Goal: Task Accomplishment & Management: Use online tool/utility

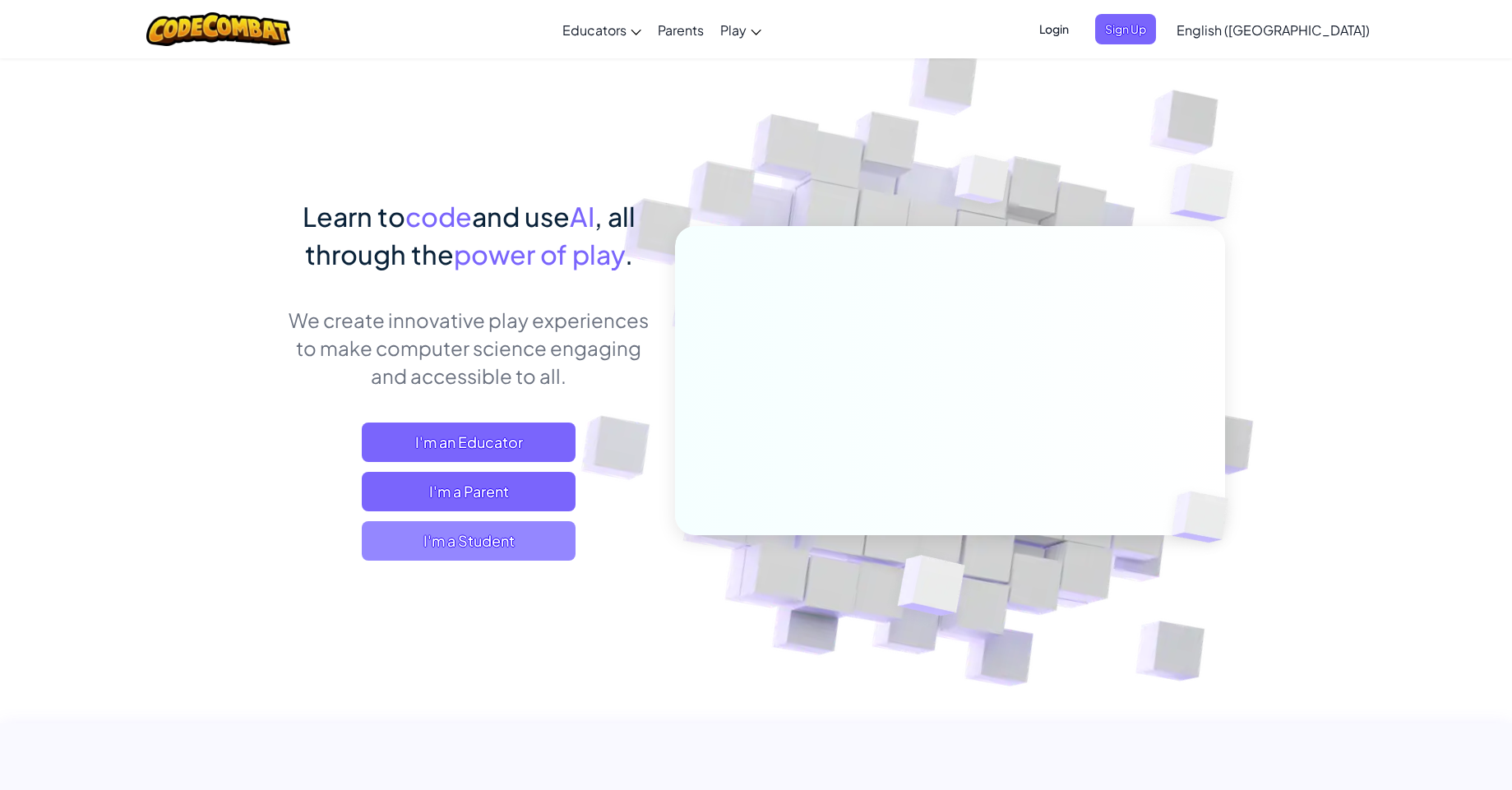
click at [514, 540] on span "I'm a Student" at bounding box center [469, 540] width 214 height 40
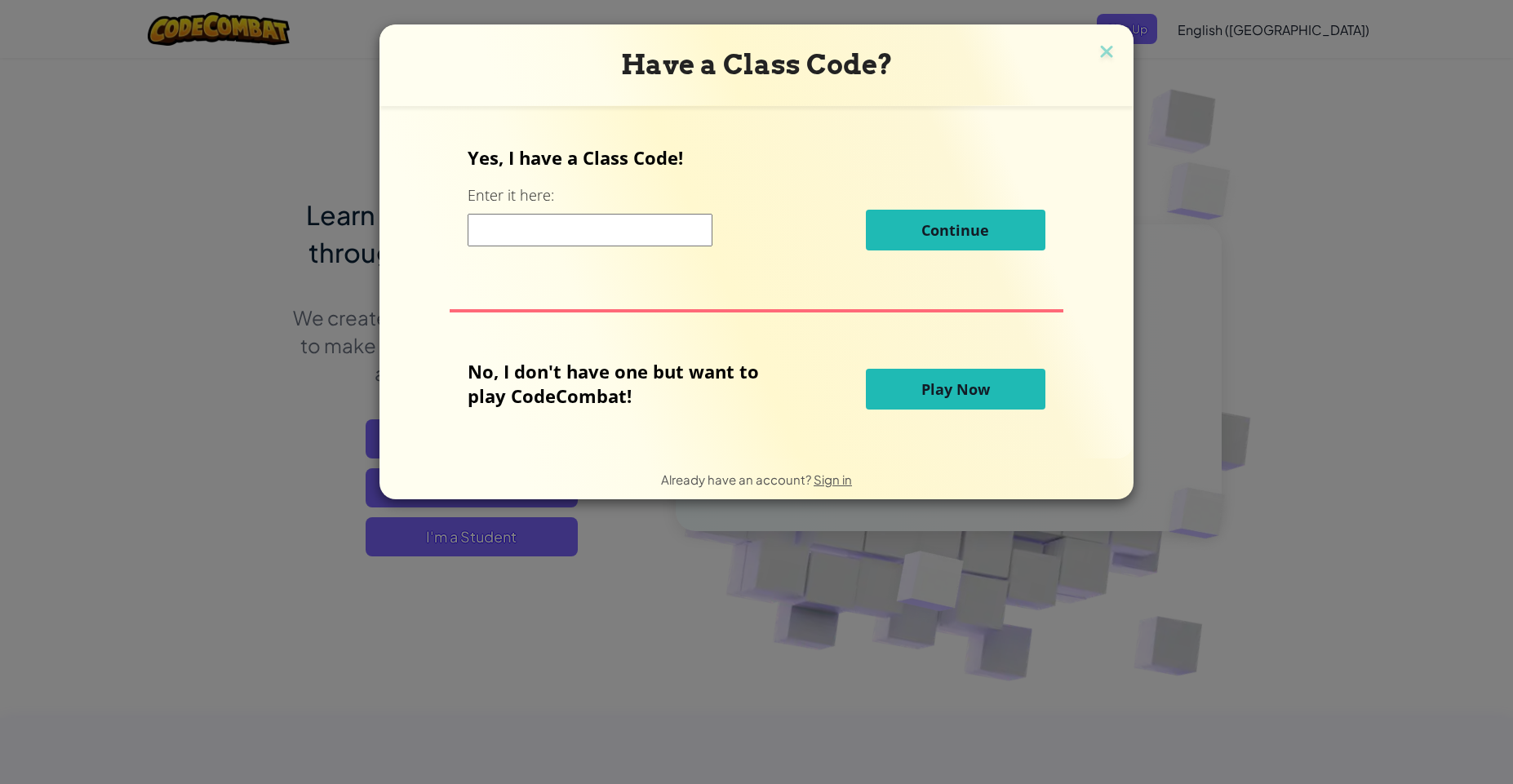
click at [589, 217] on input at bounding box center [591, 230] width 245 height 33
drag, startPoint x: 568, startPoint y: 371, endPoint x: 671, endPoint y: 383, distance: 103.7
click at [671, 383] on p "No, I don't have one but want to play CodeCombat!" at bounding box center [625, 384] width 315 height 49
click at [665, 411] on div "No, I don't have one but want to play CodeCombat!" at bounding box center [666, 389] width 398 height 60
click at [917, 388] on button "Play Now" at bounding box center [955, 389] width 179 height 41
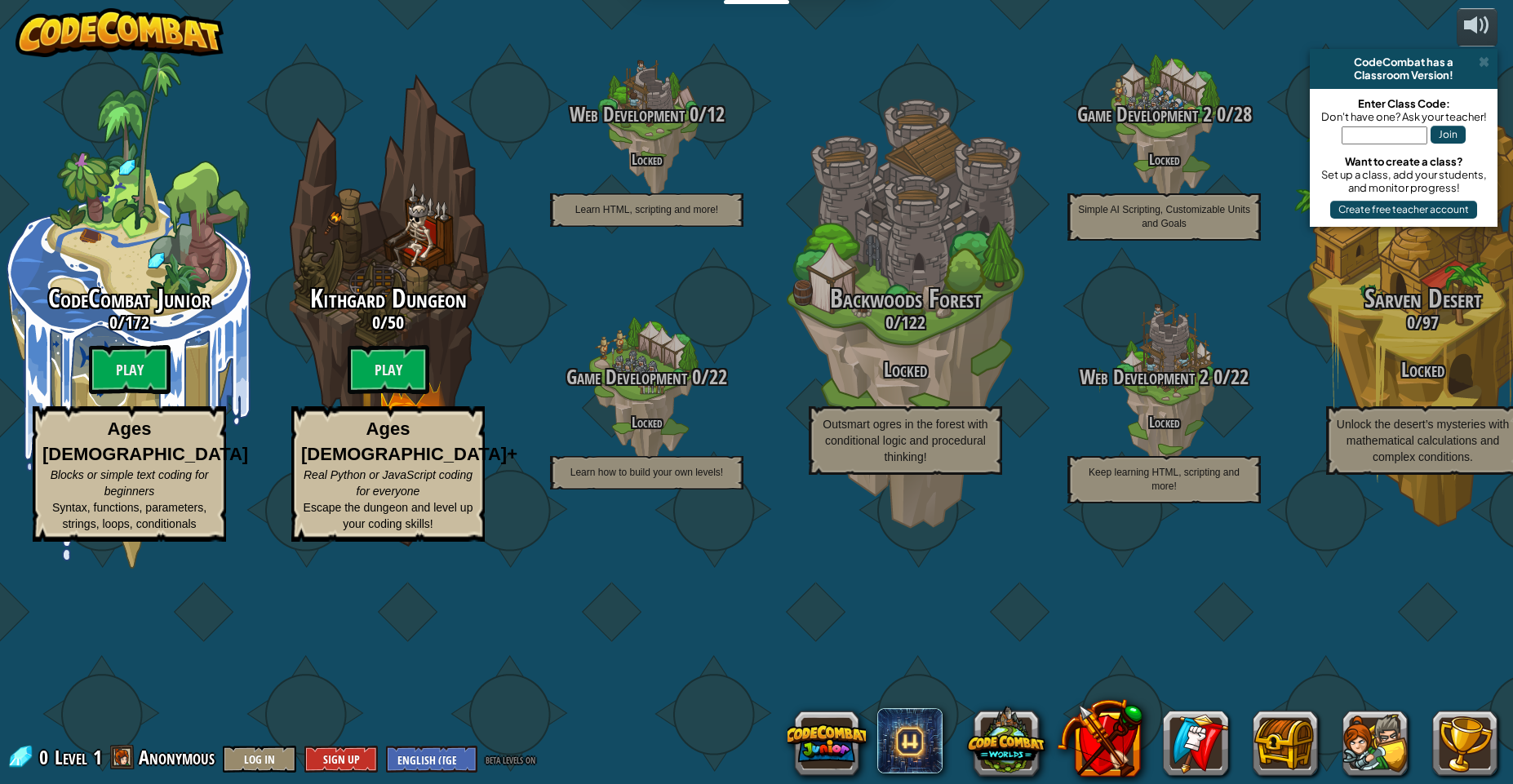
click at [1078, 131] on div "CodeCombat Junior 0 / 172 Play Ages [DEMOGRAPHIC_DATA] Blocks or simple text co…" at bounding box center [756, 392] width 1513 height 784
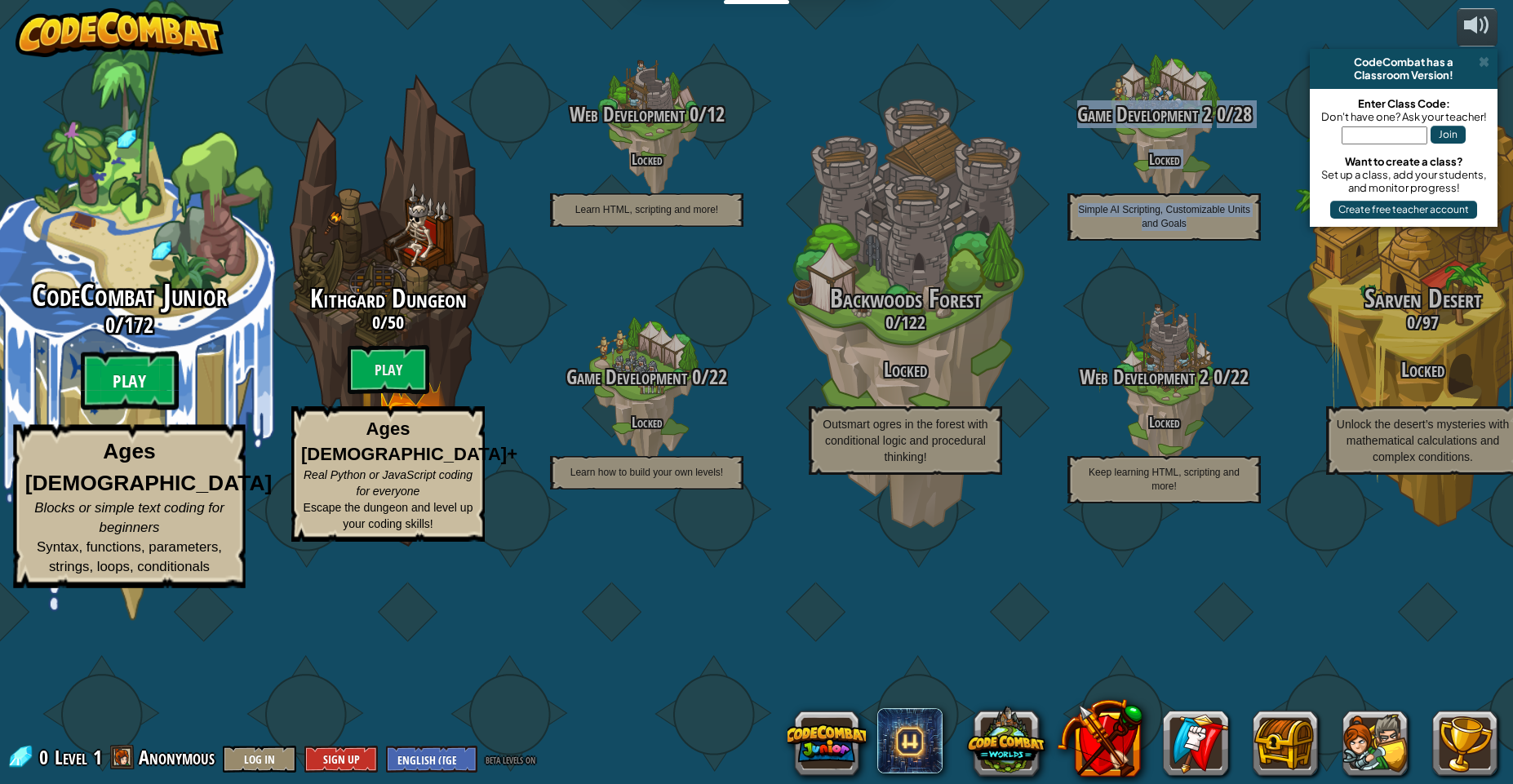
click at [143, 410] on btn "Play" at bounding box center [129, 381] width 98 height 58
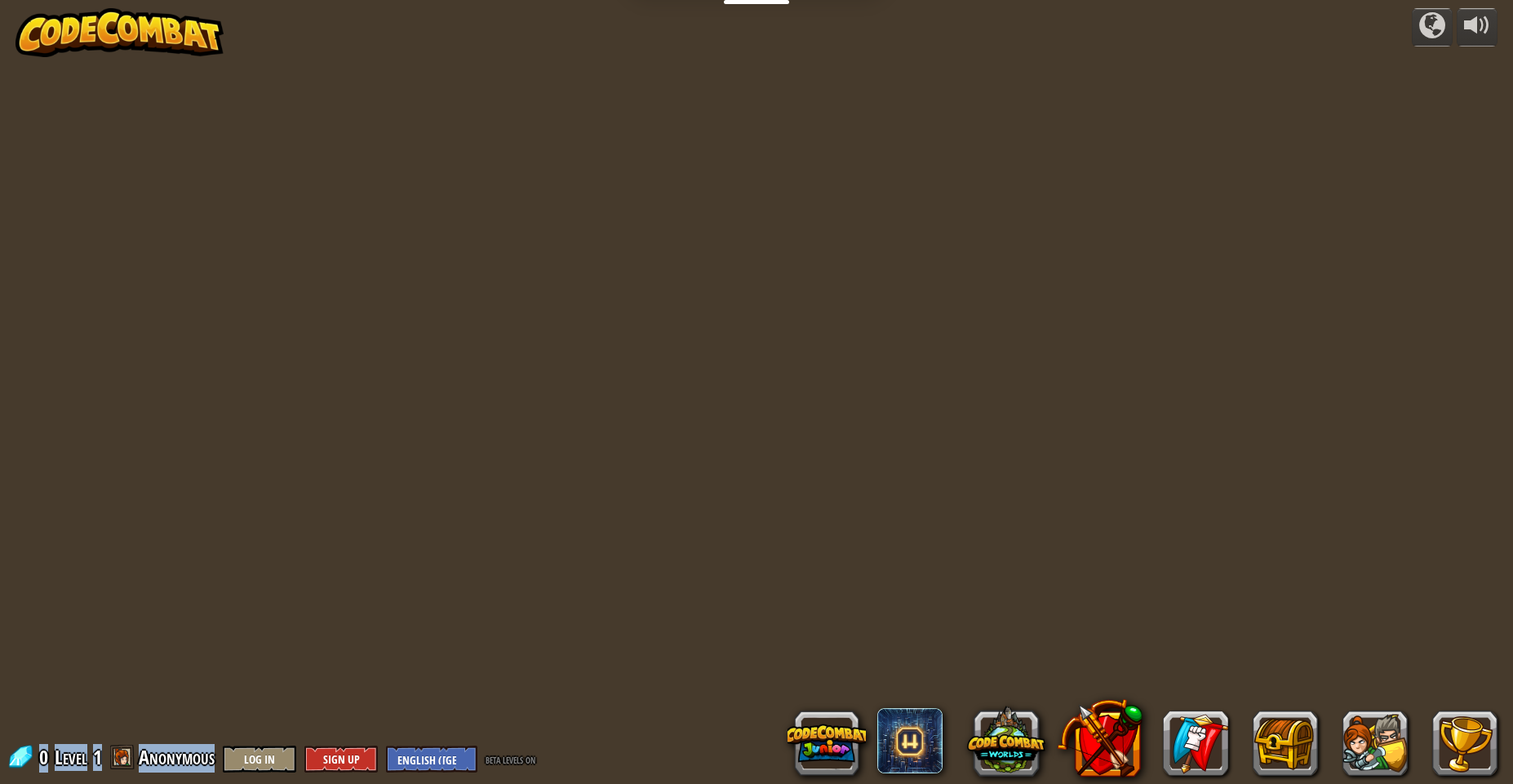
click at [143, 494] on div "powered by 0 Level 1 Anonymous Log In Sign Up English ([GEOGRAPHIC_DATA]) Engli…" at bounding box center [756, 392] width 1513 height 784
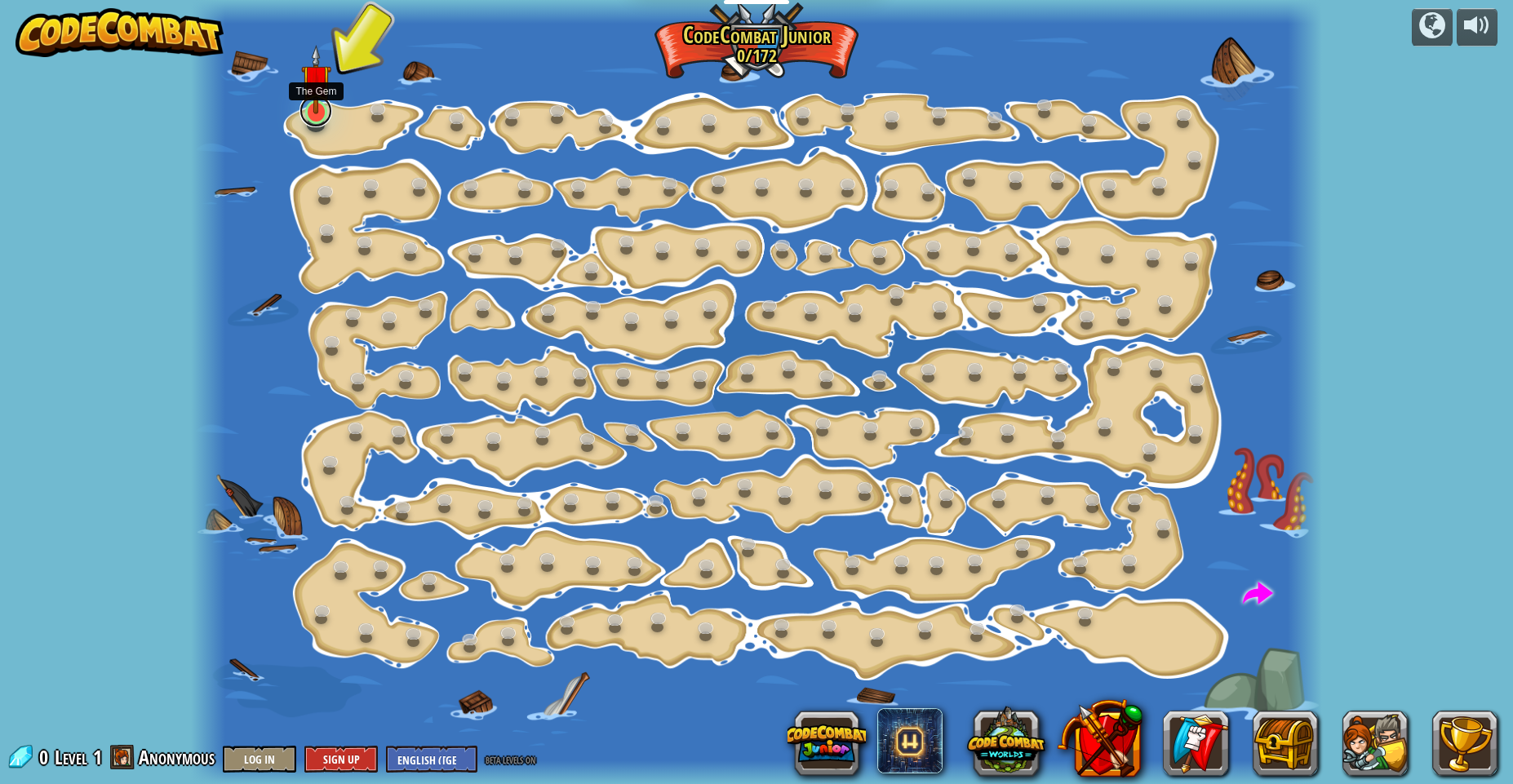
click at [320, 119] on link at bounding box center [316, 111] width 33 height 33
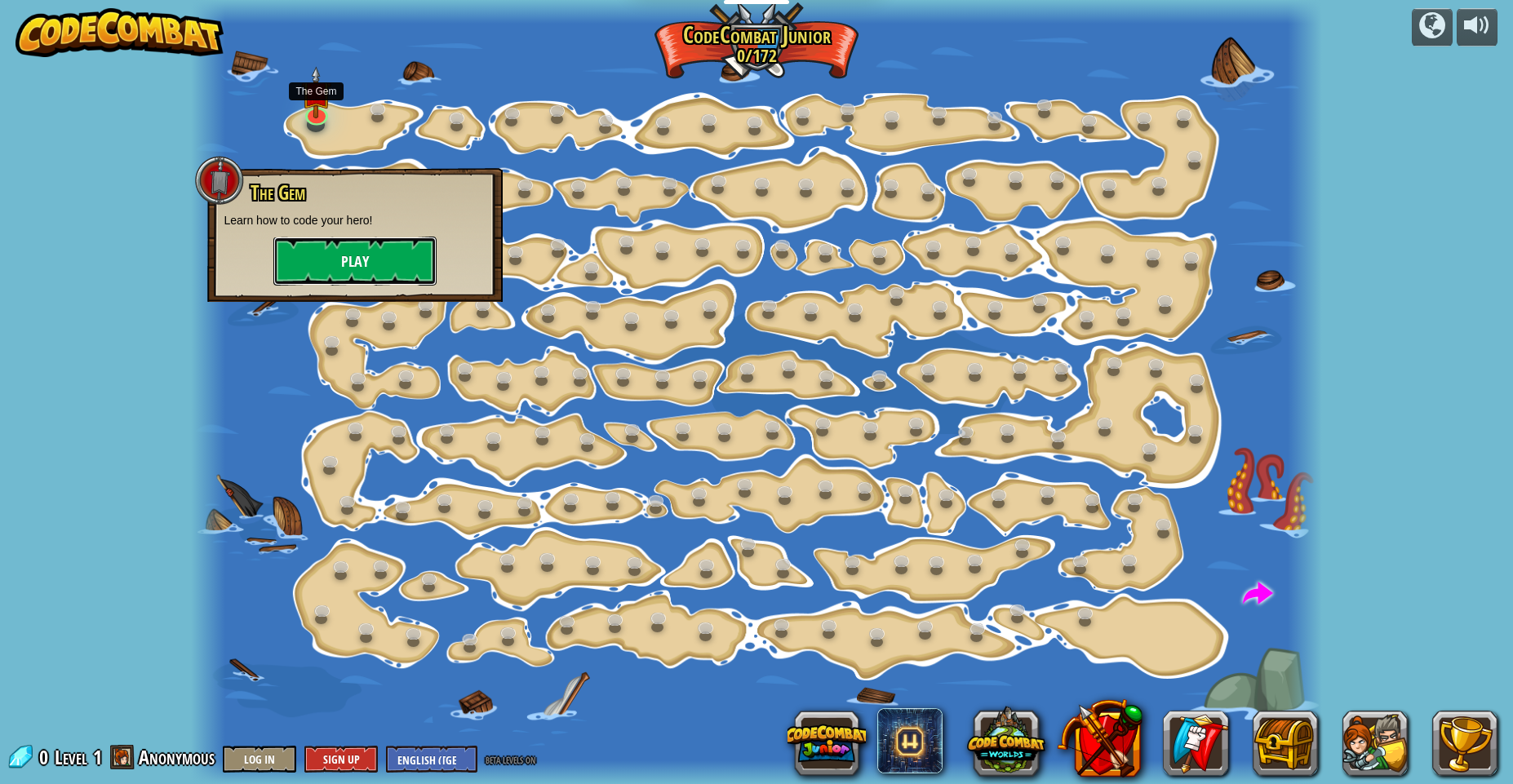
click at [357, 265] on button "Play" at bounding box center [355, 261] width 164 height 49
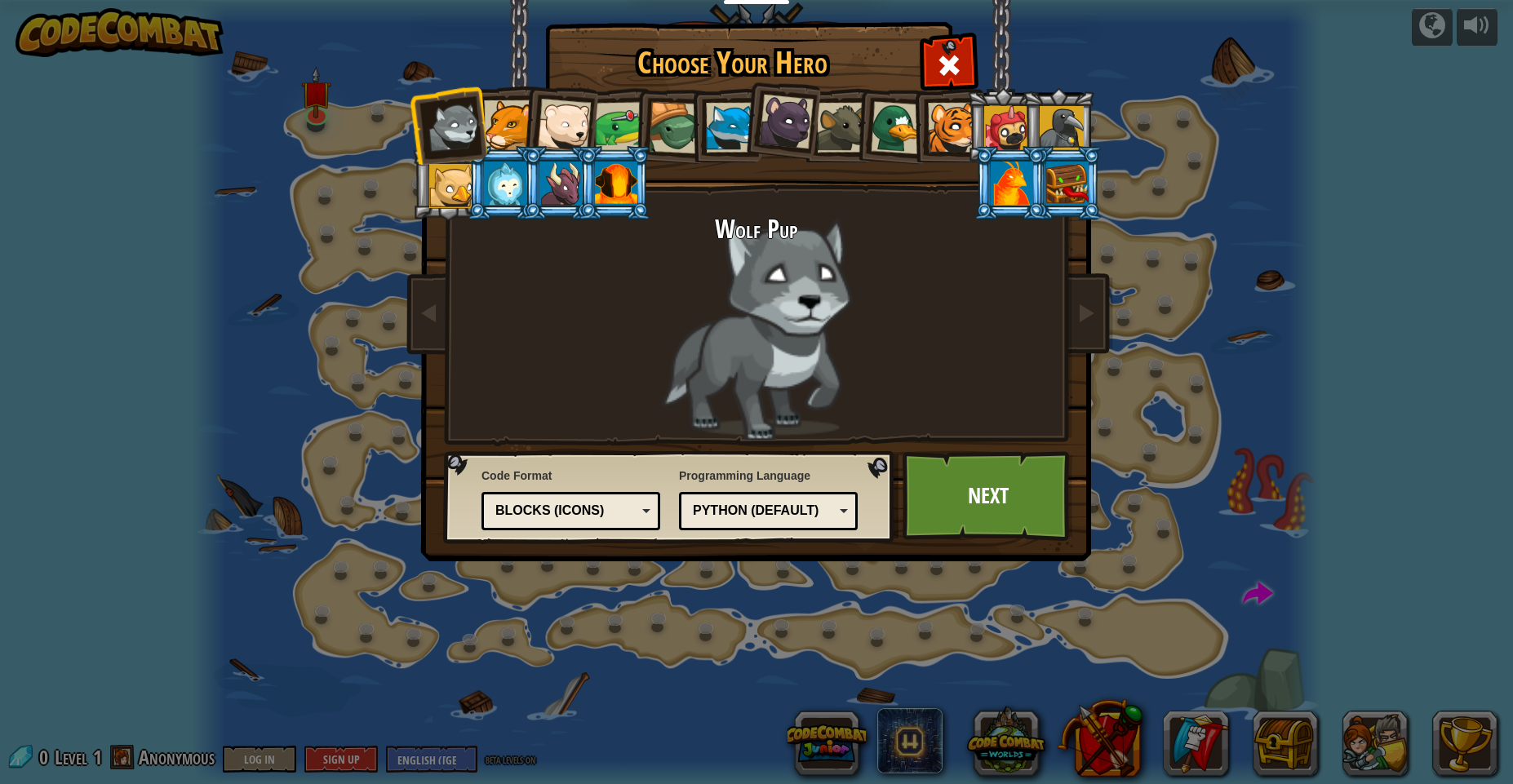
click at [515, 133] on div at bounding box center [508, 125] width 49 height 49
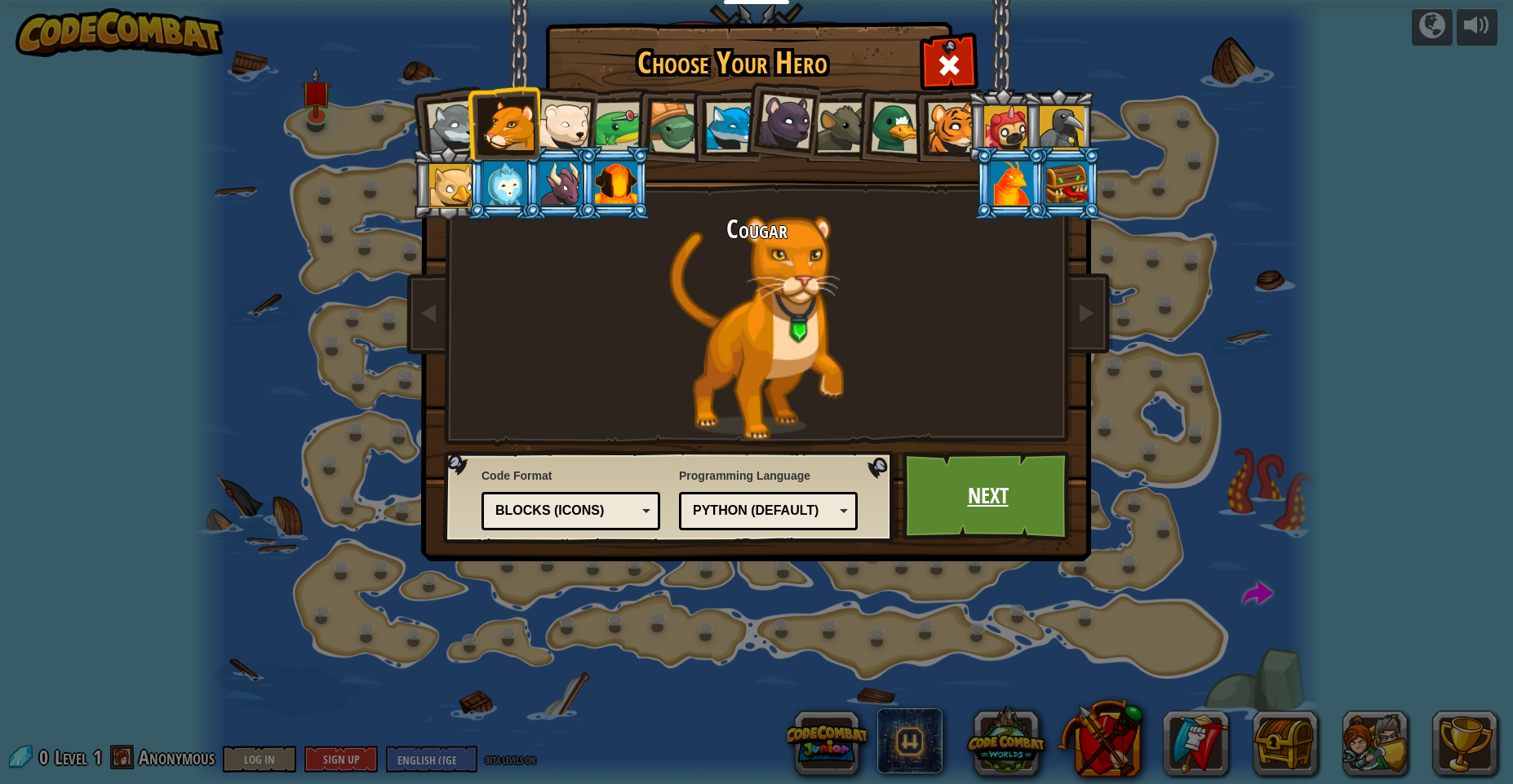
click at [956, 473] on link "Next" at bounding box center [987, 496] width 171 height 90
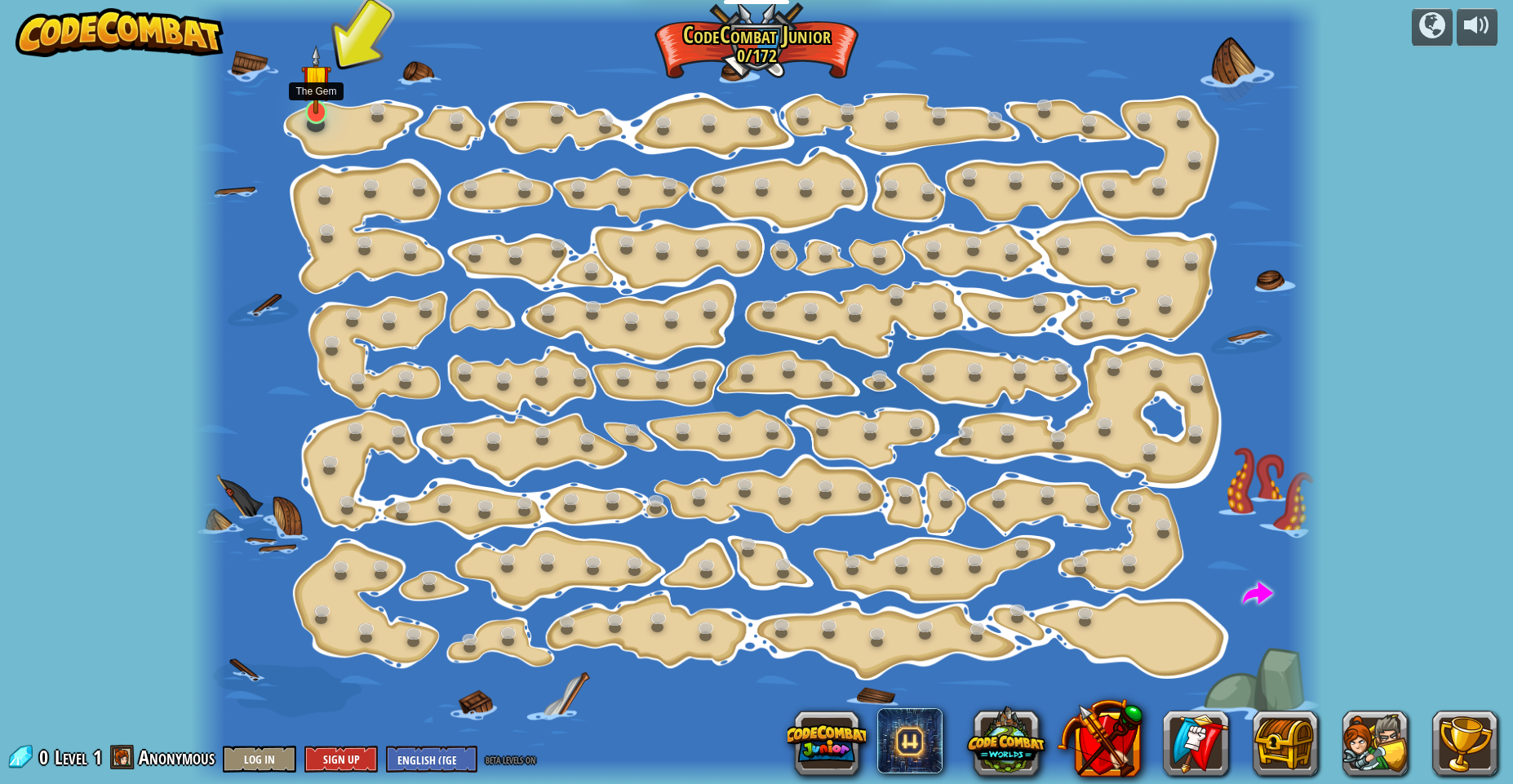
click at [321, 111] on img at bounding box center [315, 79] width 30 height 69
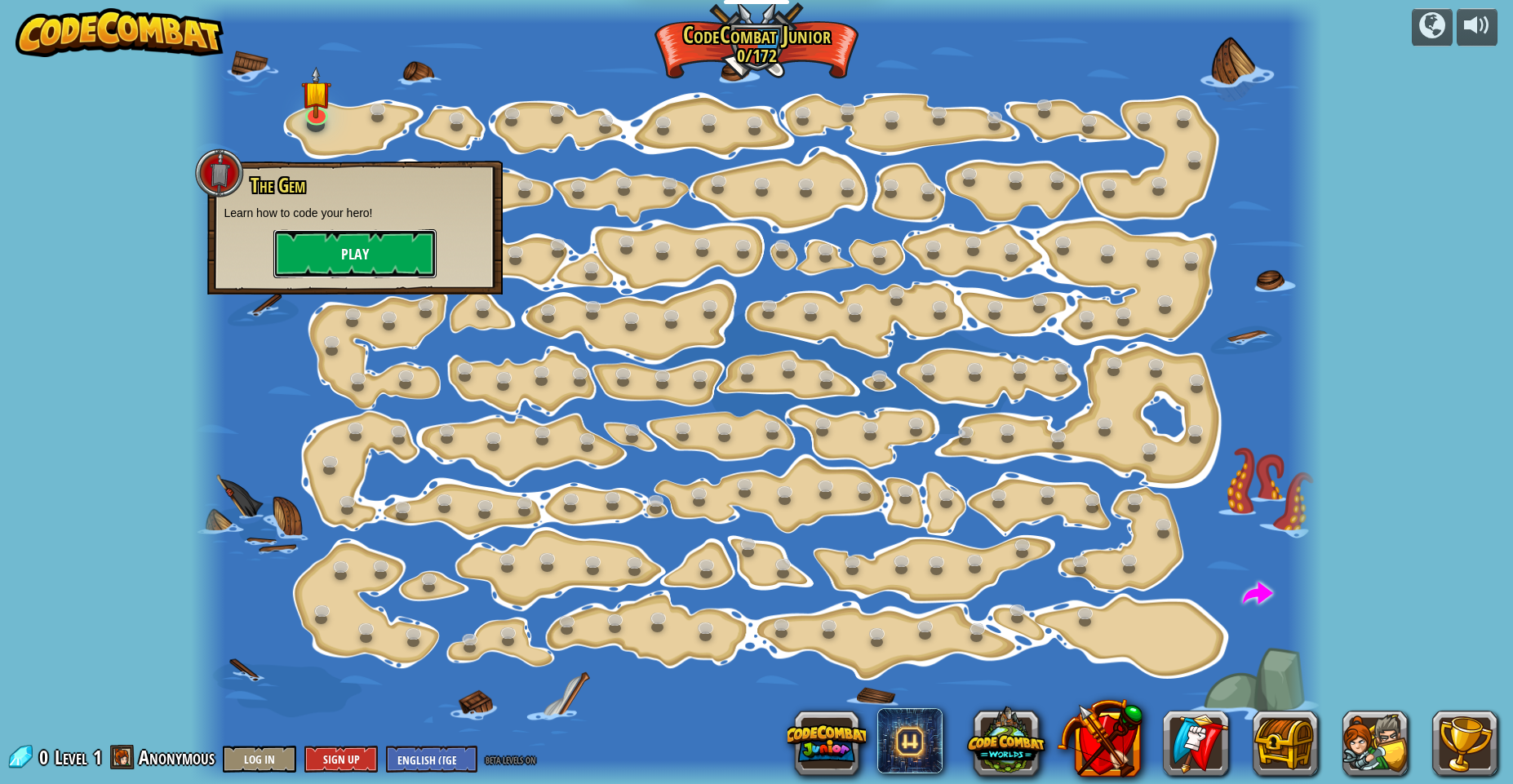
click at [358, 272] on button "Play" at bounding box center [355, 254] width 164 height 49
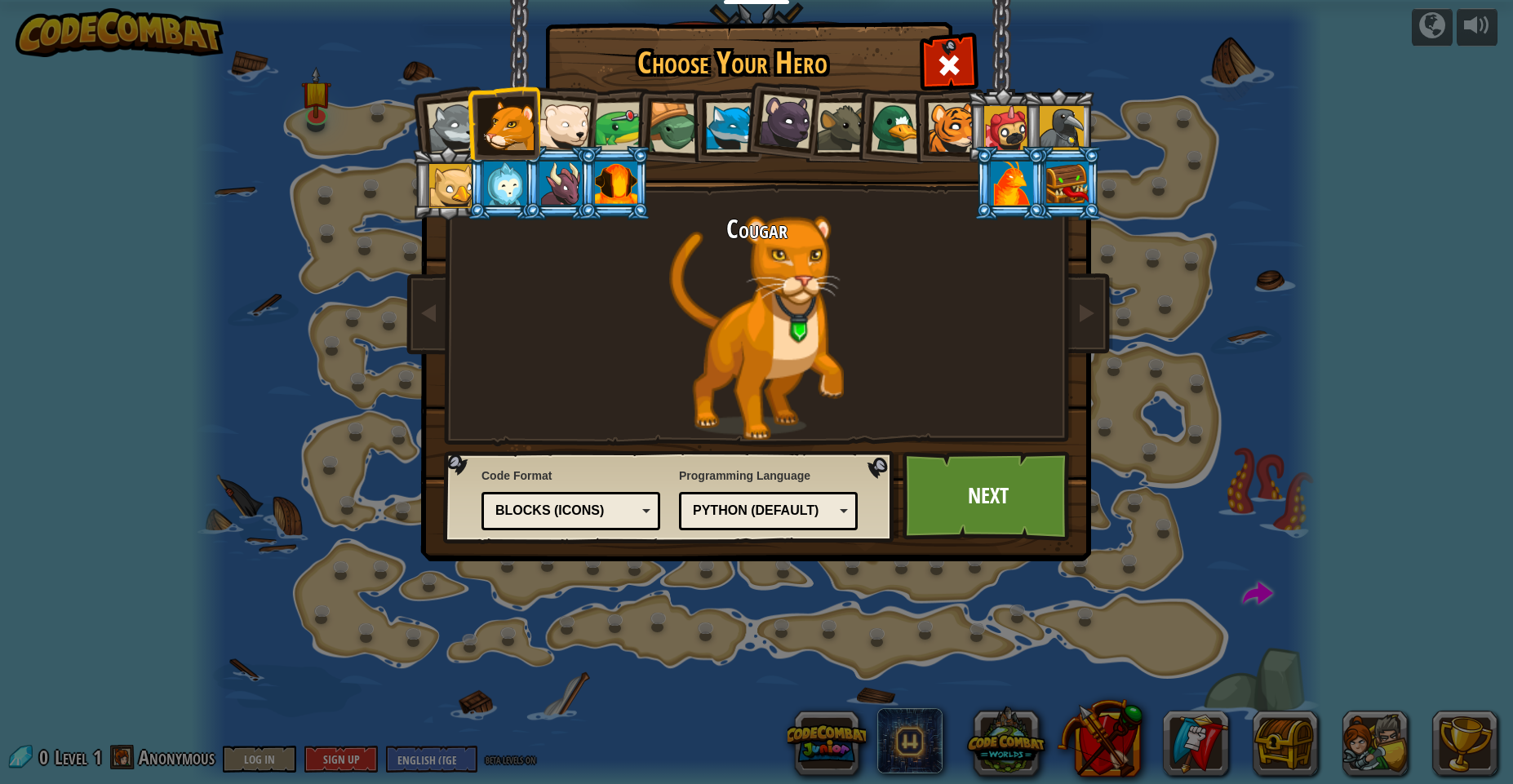
click at [789, 501] on div "Python (Default)" at bounding box center [768, 511] width 157 height 26
click at [955, 502] on link "Next" at bounding box center [987, 496] width 171 height 90
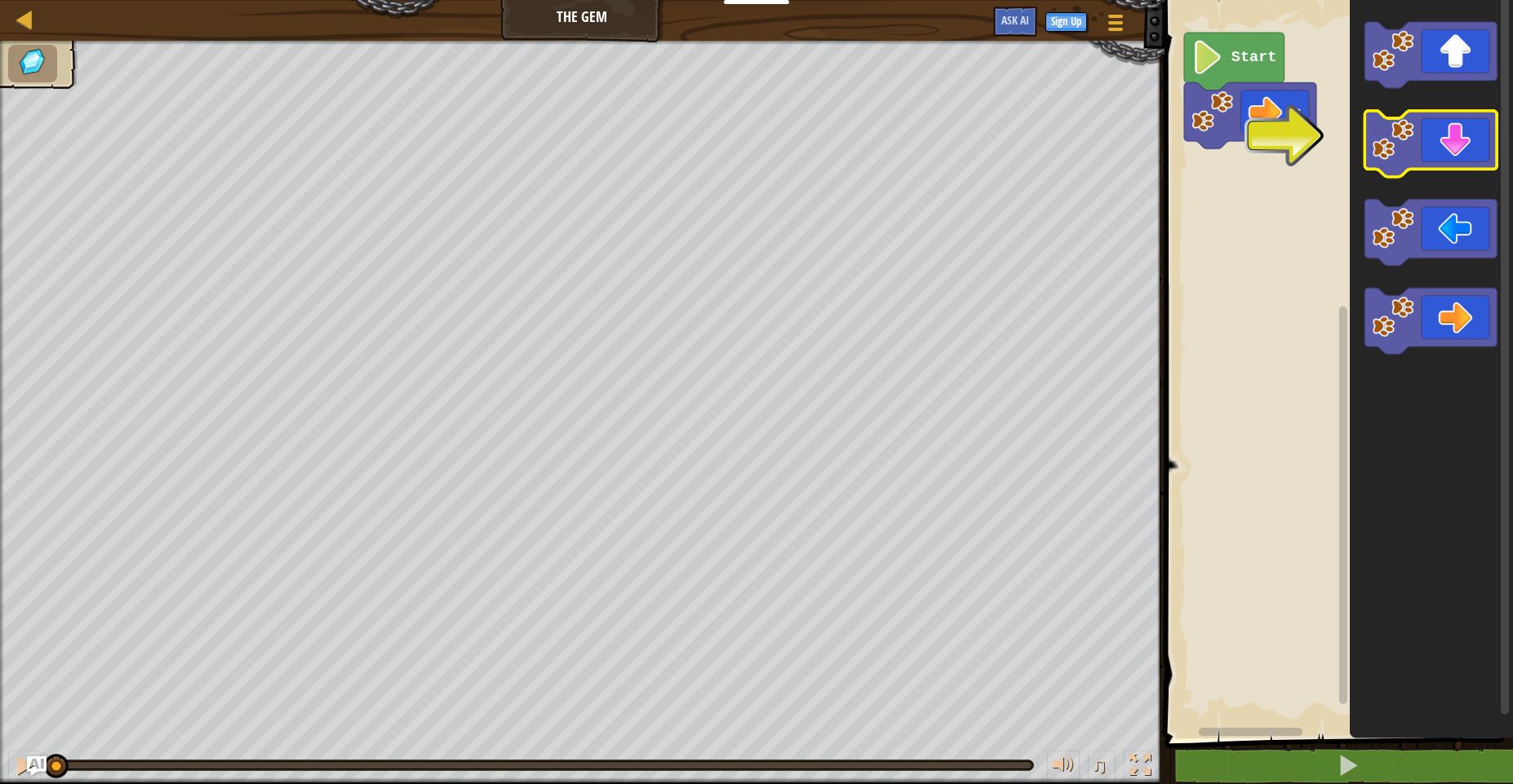
click at [1447, 143] on icon "Blockly Workspace" at bounding box center [1431, 143] width 133 height 66
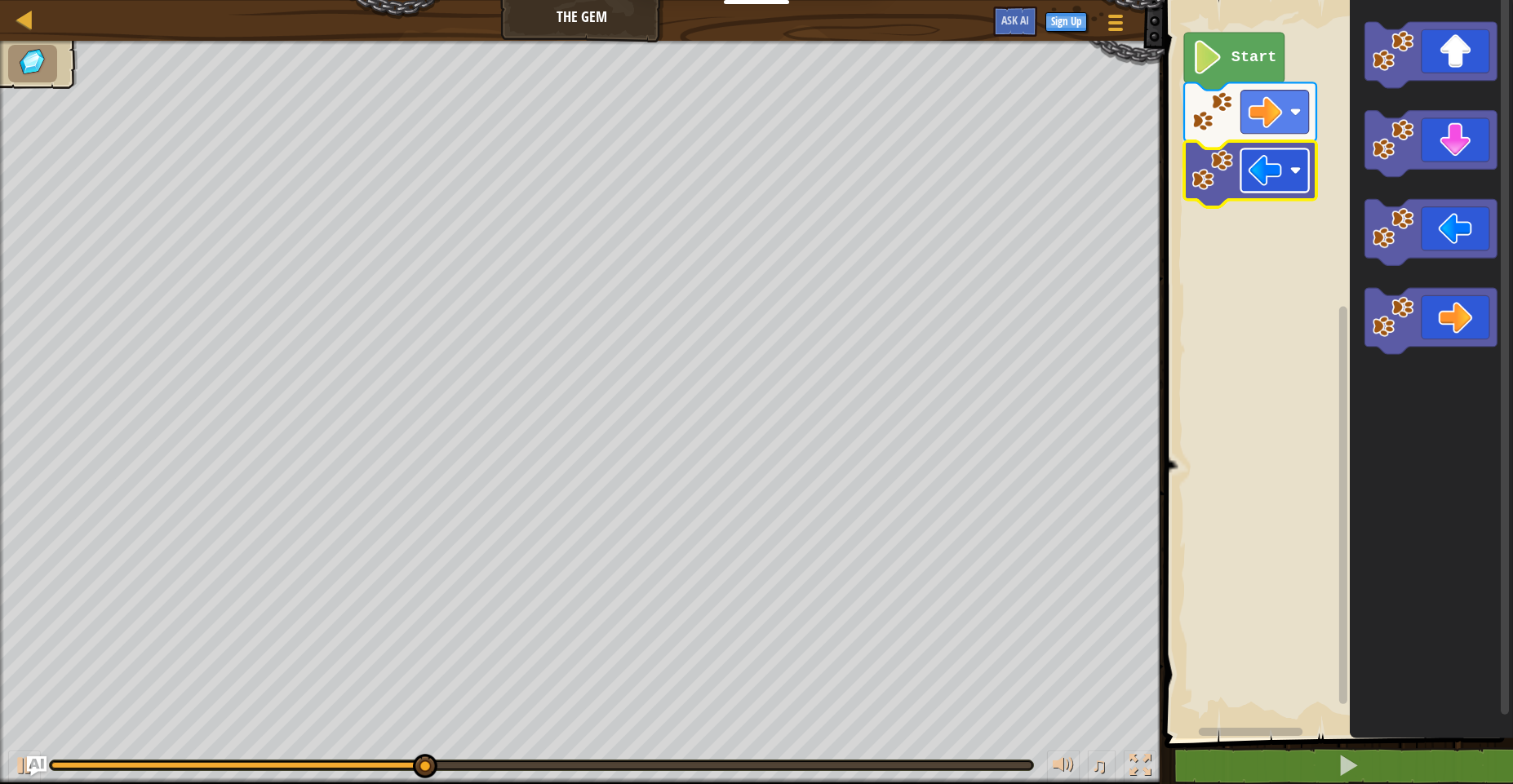
click at [1275, 156] on image "Blockly Workspace" at bounding box center [1264, 170] width 34 height 34
